Goal: Information Seeking & Learning: Check status

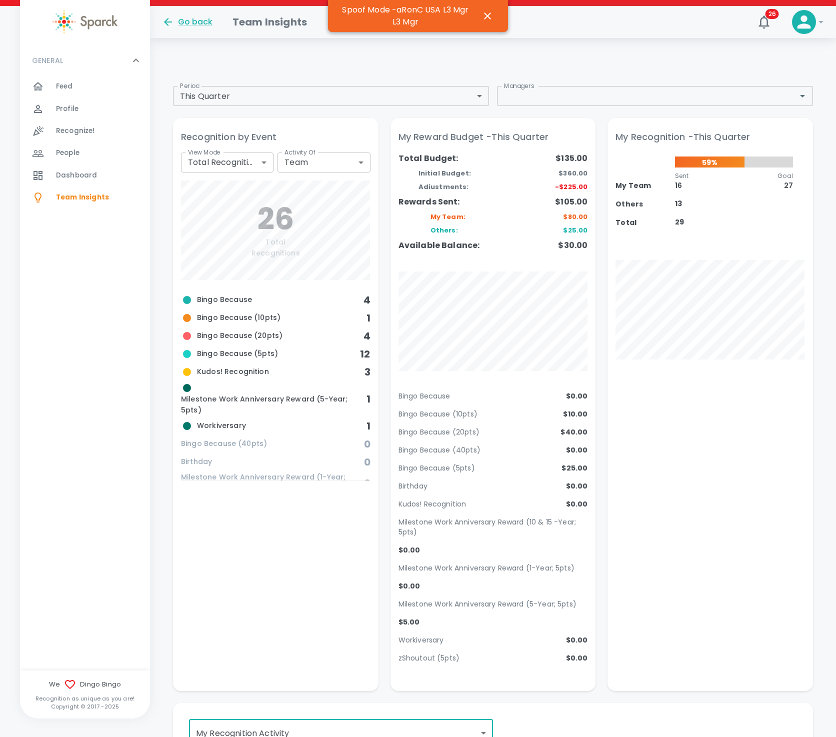
scroll to position [262, 0]
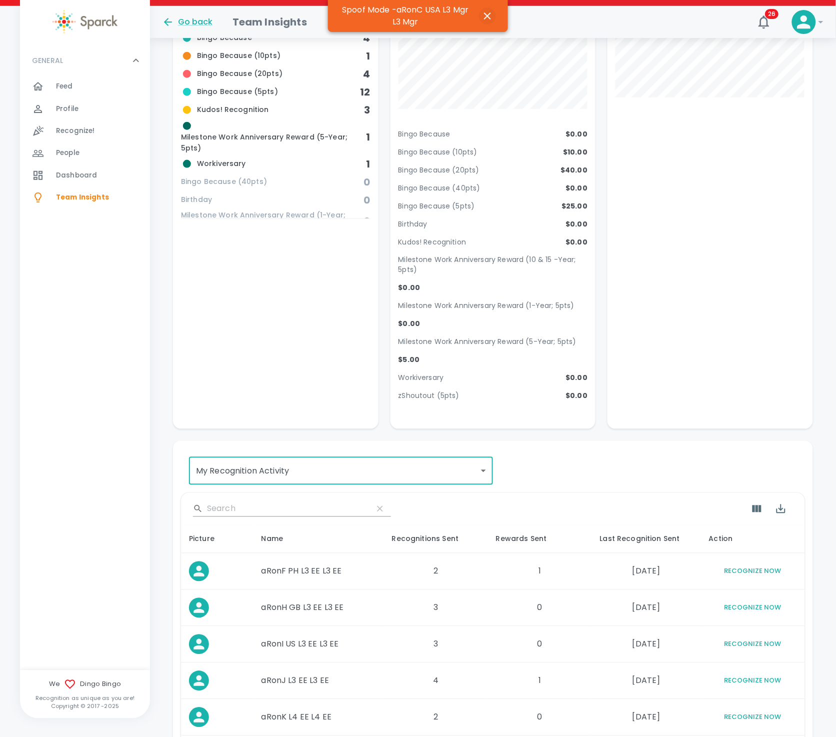
click at [483, 11] on icon "button" at bounding box center [488, 16] width 12 height 12
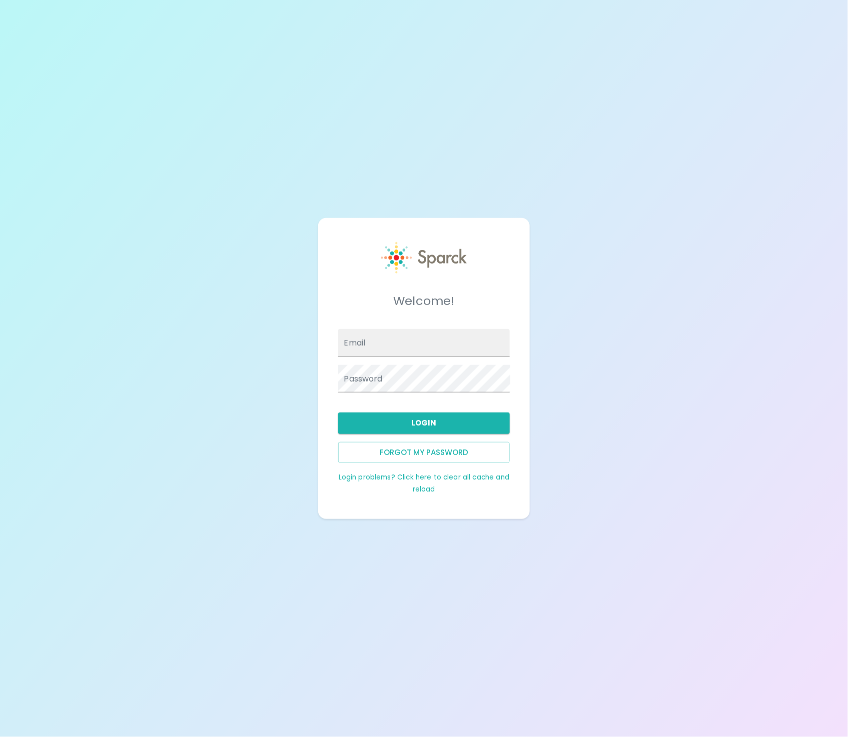
type input "[EMAIL_ADDRESS][DOMAIN_NAME]"
click at [412, 422] on button "Login" at bounding box center [424, 423] width 172 height 21
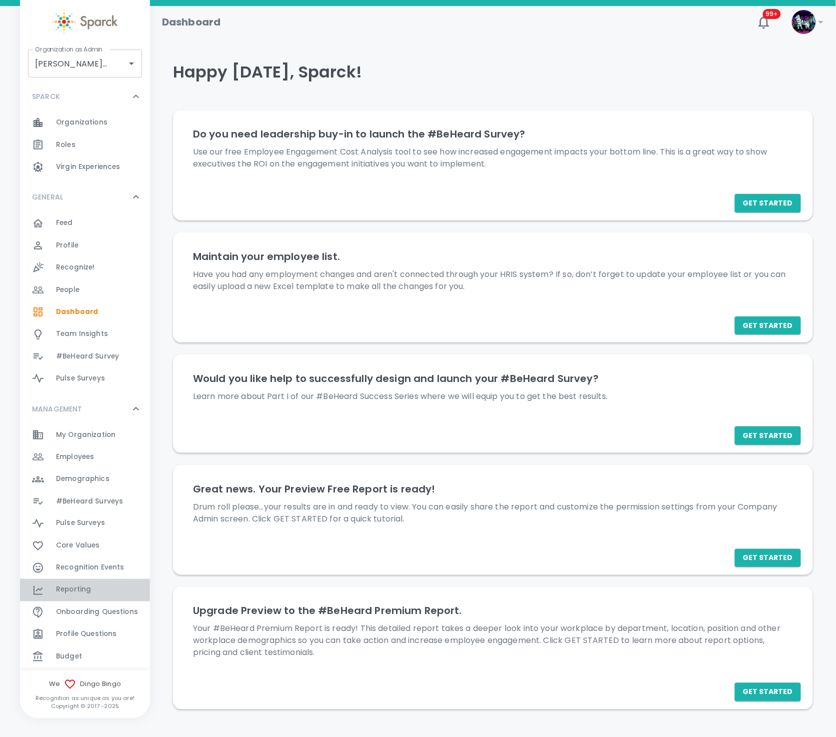
click at [98, 597] on div "Reporting 0" at bounding box center [85, 590] width 130 height 22
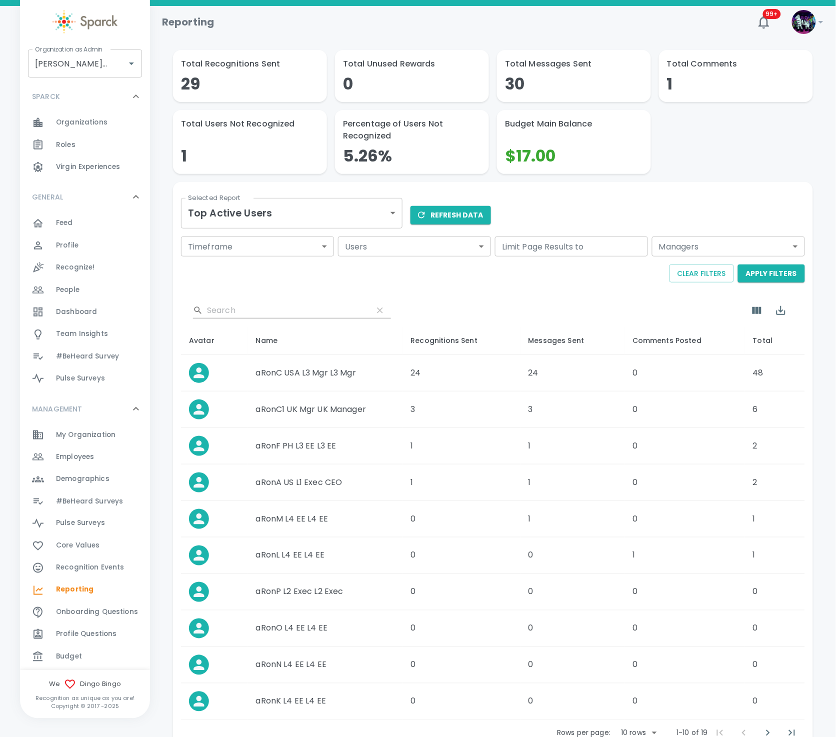
click at [376, 218] on body "Skip Navigation Reporting 99+ ! Organization as [PERSON_NAME] • 1486 Organizati…" at bounding box center [418, 403] width 836 height 807
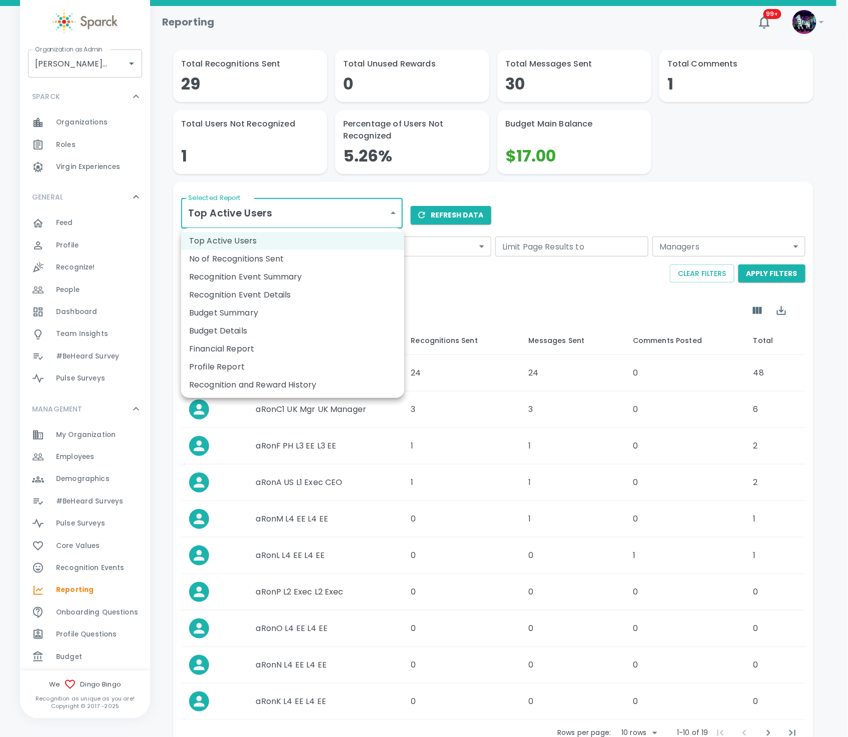
click at [731, 140] on div at bounding box center [424, 368] width 848 height 737
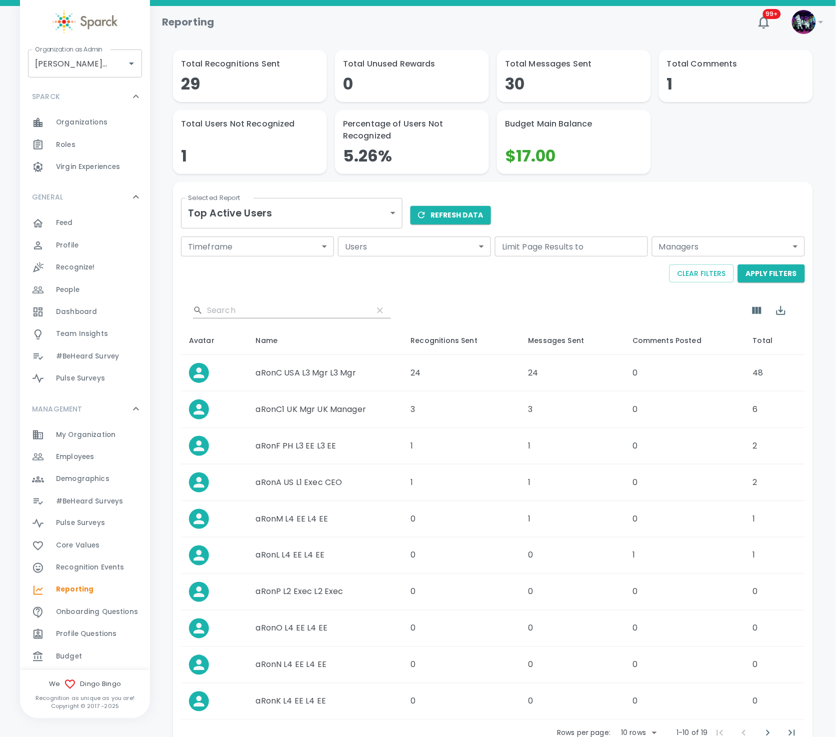
click at [321, 302] on div "​" at bounding box center [493, 311] width 624 height 32
click at [390, 204] on body "Skip Navigation Reporting 99+ ! Organization as [PERSON_NAME] • 1486 Organizati…" at bounding box center [418, 403] width 836 height 807
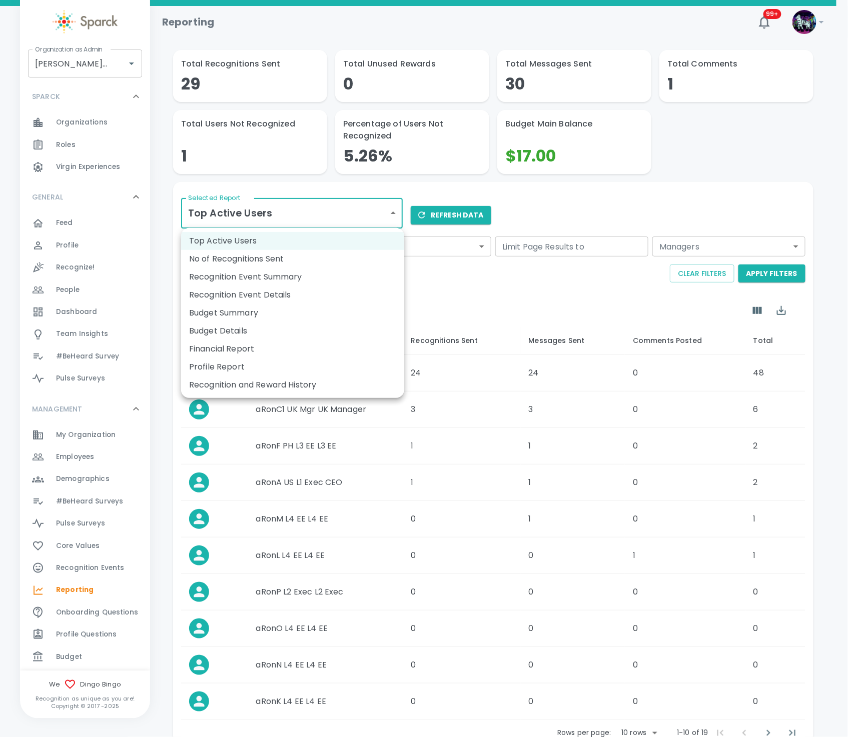
click at [307, 260] on li "No of Recognitions Sent" at bounding box center [292, 259] width 223 height 18
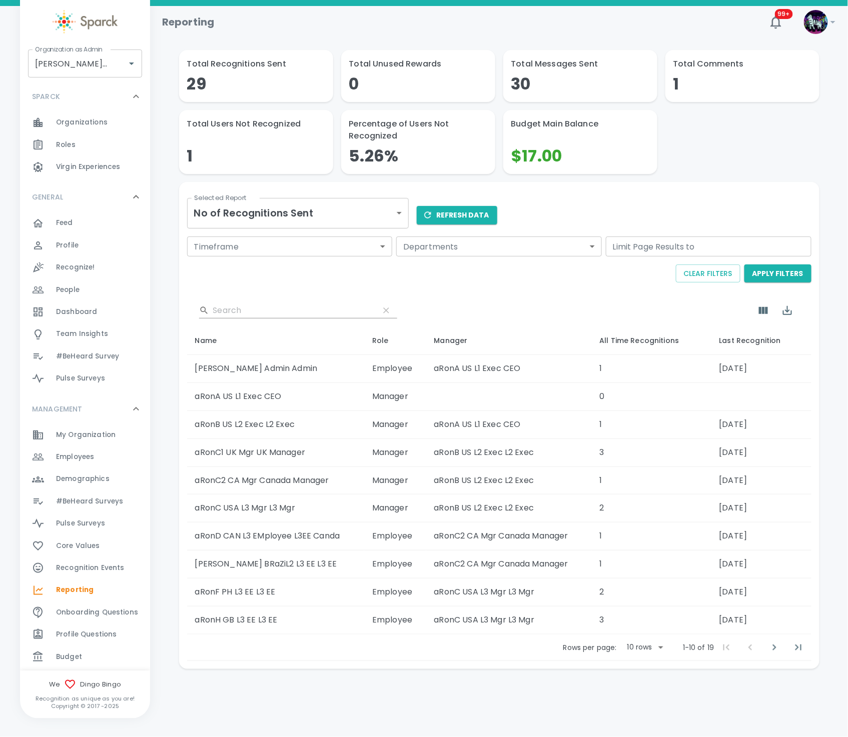
click at [578, 206] on div "Selected Report No of Recognitions Sent number-of-recognitions-sent Selected Re…" at bounding box center [497, 423] width 628 height 475
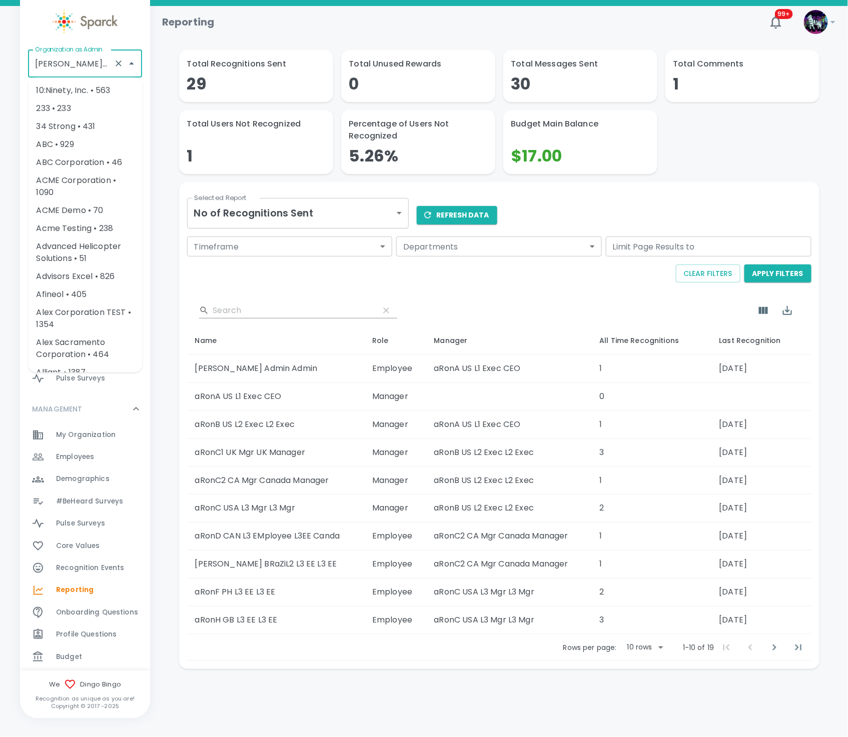
click at [80, 58] on input "[PERSON_NAME] • 1486" at bounding box center [71, 63] width 77 height 19
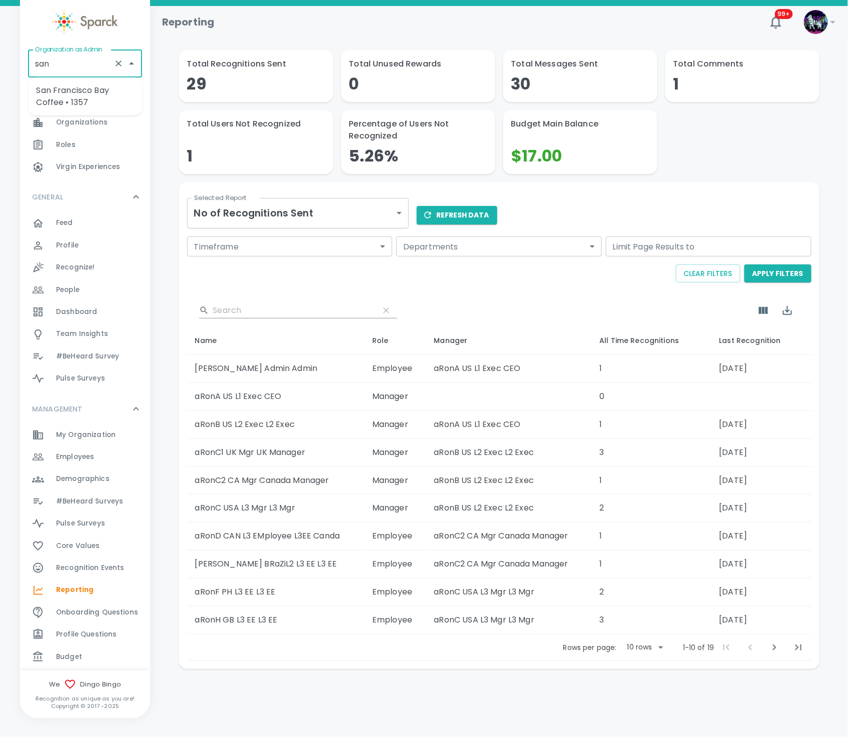
click at [72, 99] on li "San Francisco Bay Coffee • 1357" at bounding box center [85, 97] width 114 height 30
type input "San Francisco Bay Coffee • 1357"
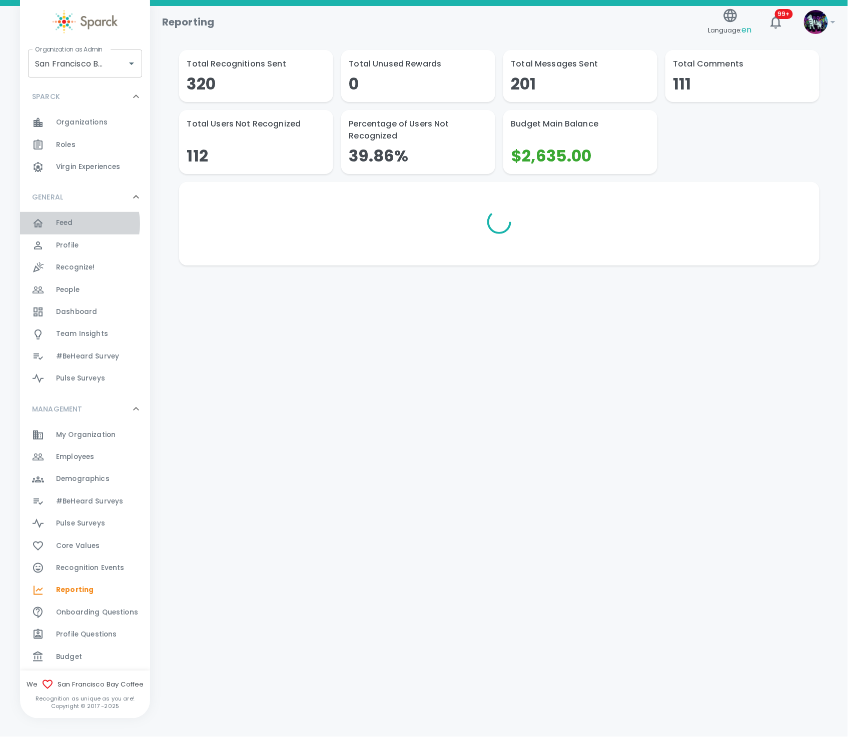
click at [75, 224] on div "Feed 0" at bounding box center [103, 223] width 94 height 14
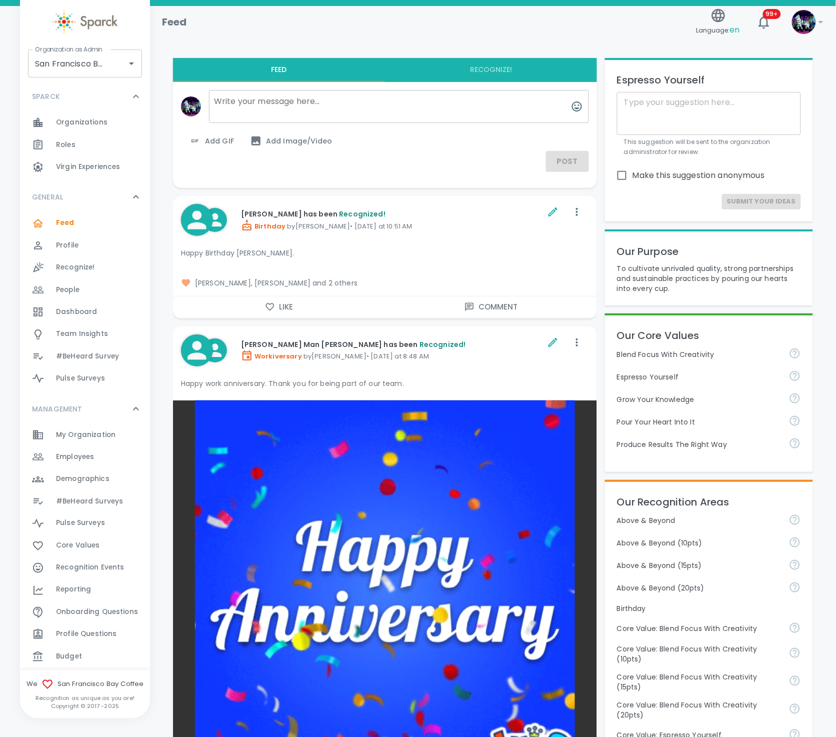
click at [93, 321] on div "Dashboard 0" at bounding box center [85, 312] width 130 height 22
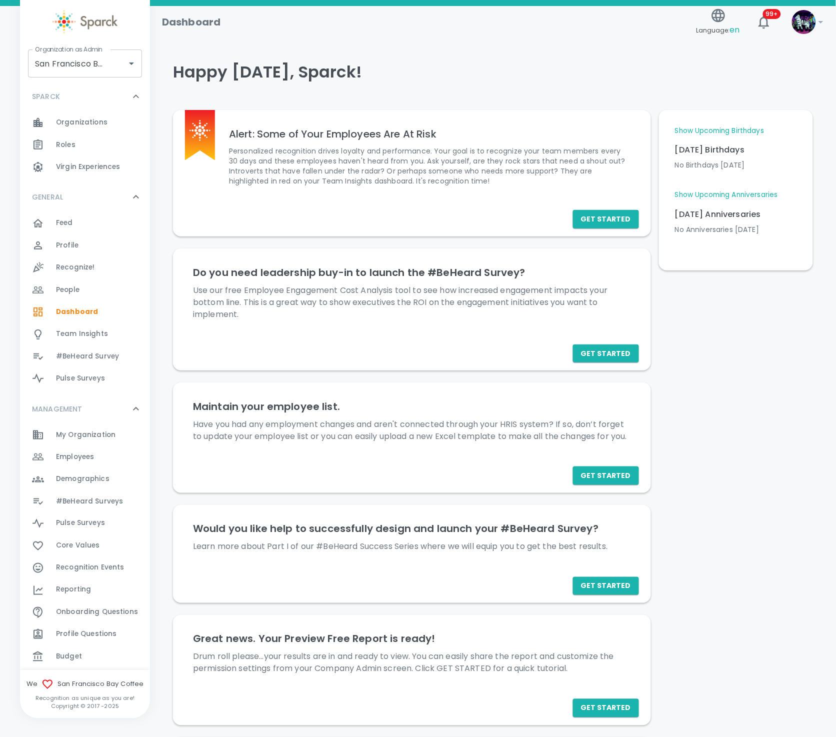
click at [753, 192] on link "Show Upcoming Anniversaries" at bounding box center [726, 195] width 103 height 10
